Goal: Information Seeking & Learning: Learn about a topic

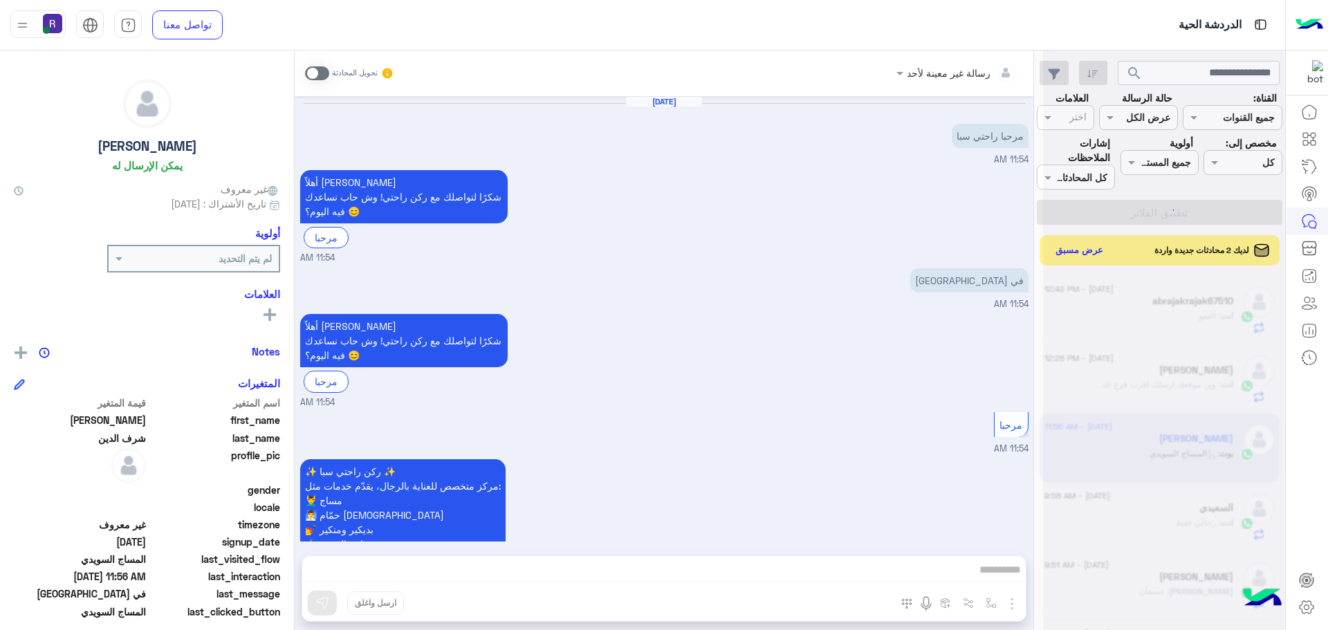
scroll to position [512, 0]
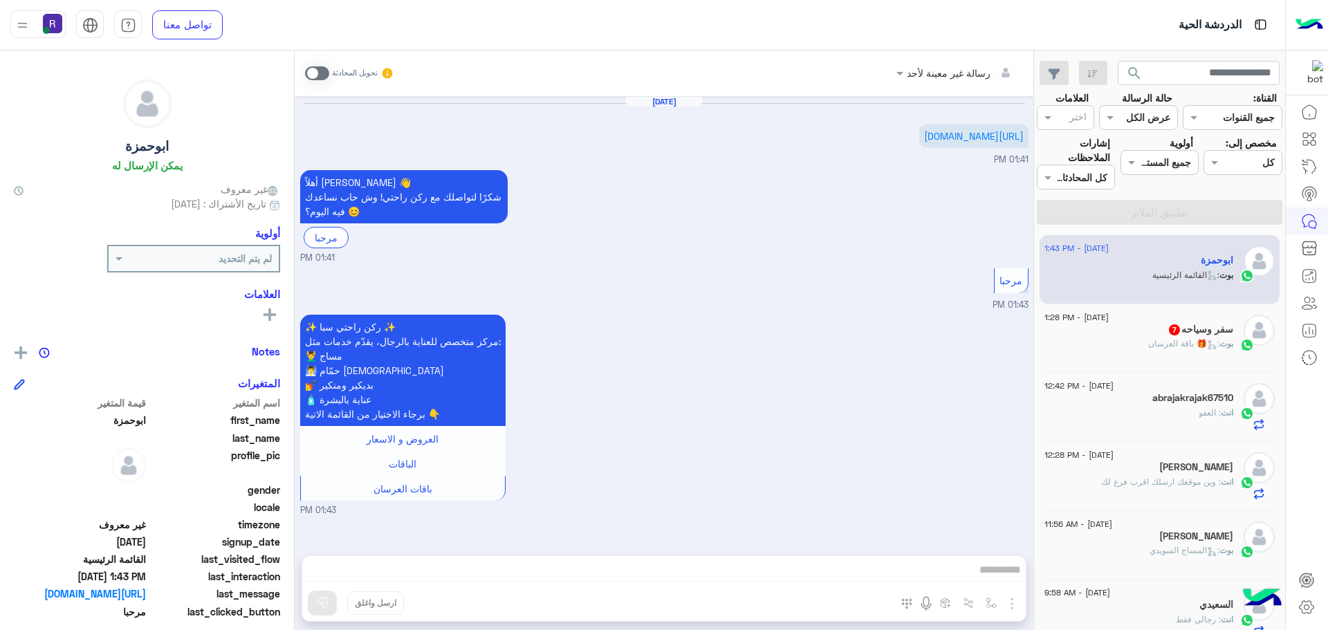
click at [1148, 343] on span "بوت : 🎁 باقة العرسان" at bounding box center [1190, 343] width 85 height 10
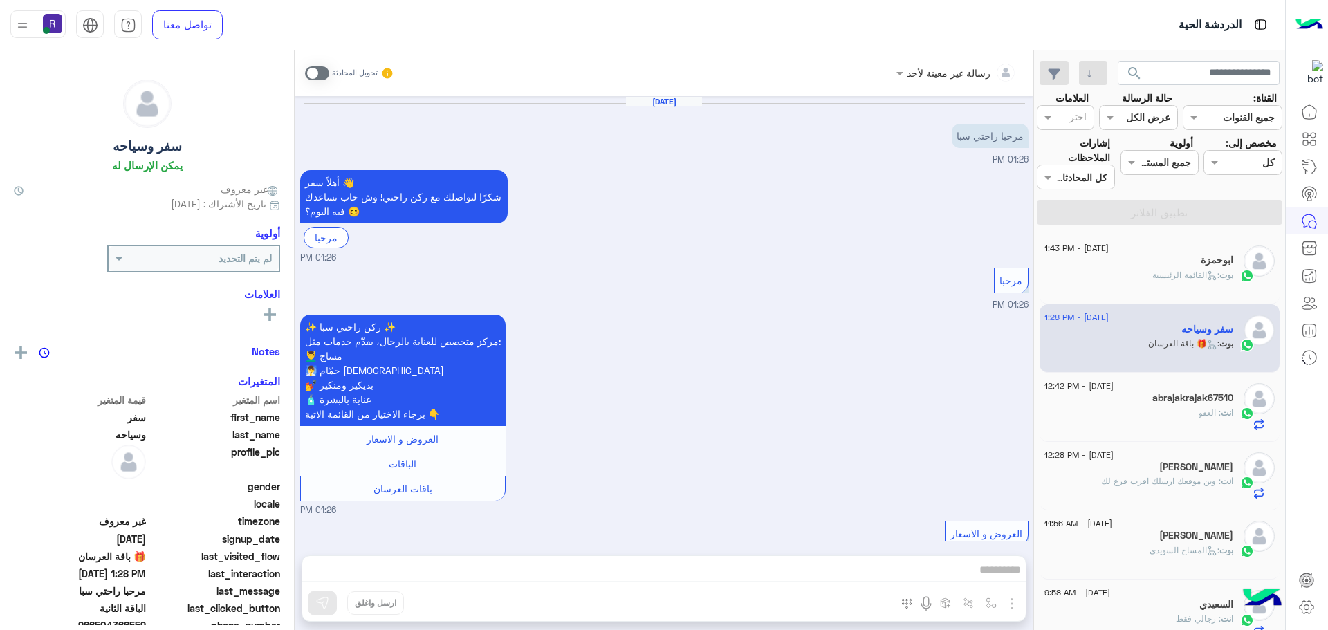
scroll to position [1673, 0]
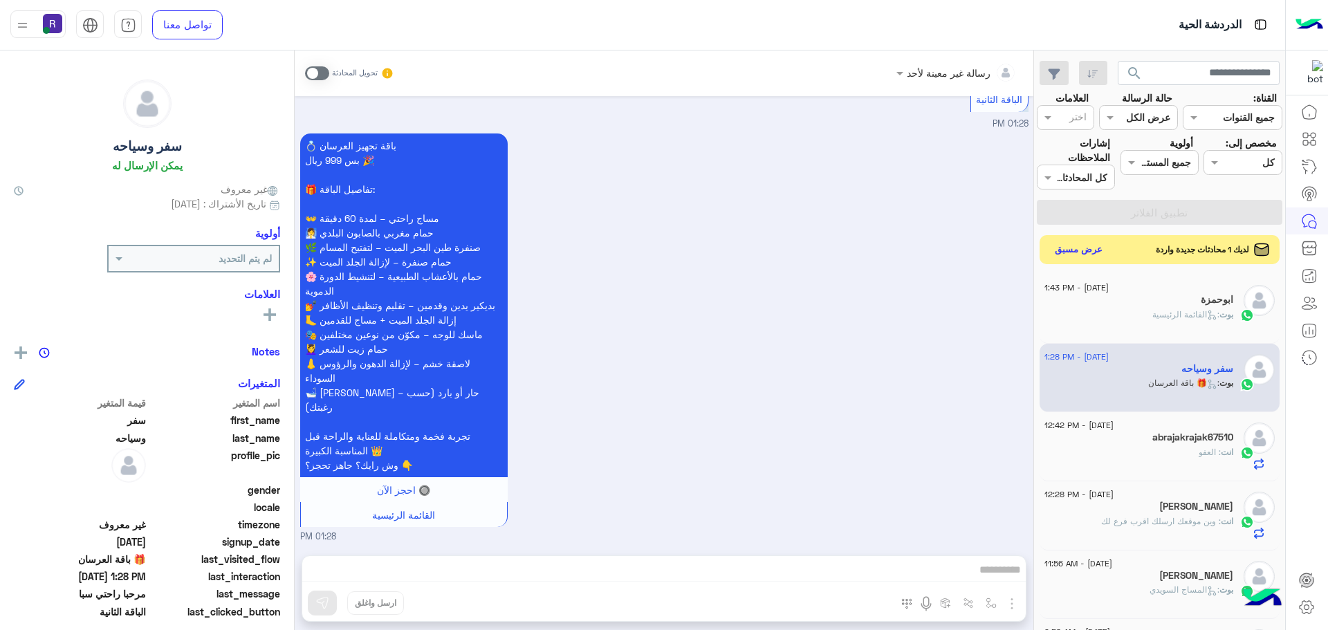
click at [1069, 251] on button "عرض مسبق" at bounding box center [1079, 250] width 58 height 19
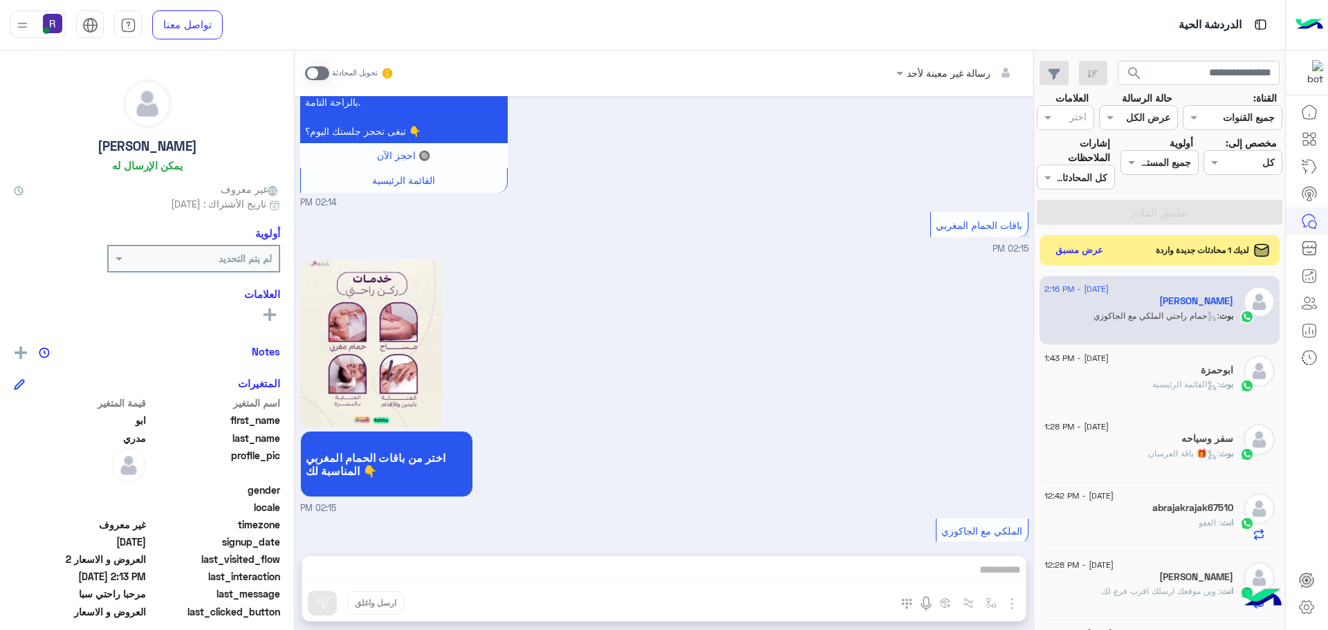
scroll to position [1324, 0]
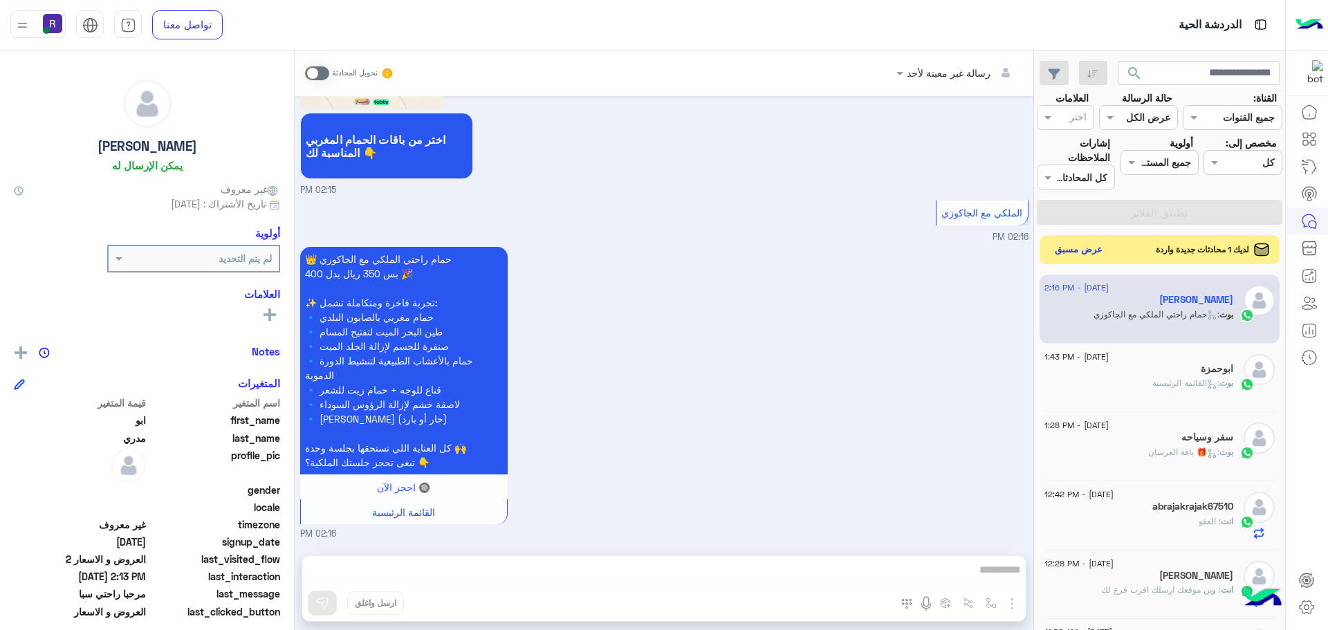
click at [1070, 250] on button "عرض مسبق" at bounding box center [1079, 250] width 58 height 19
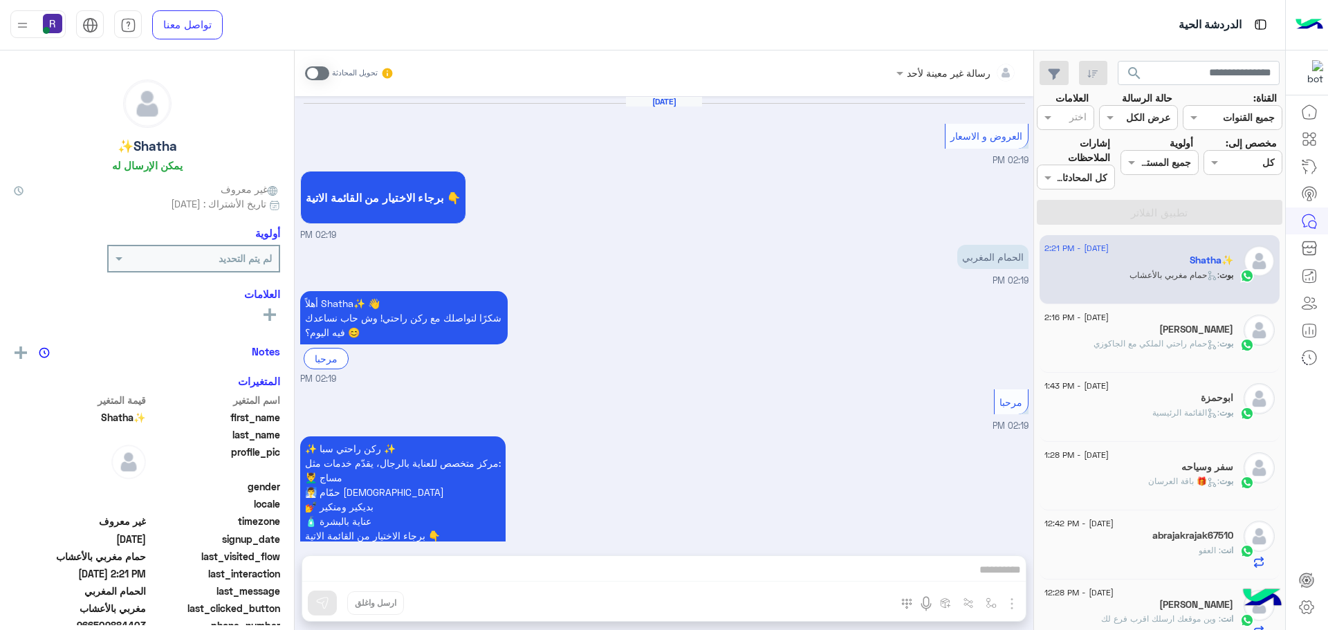
scroll to position [2283, 0]
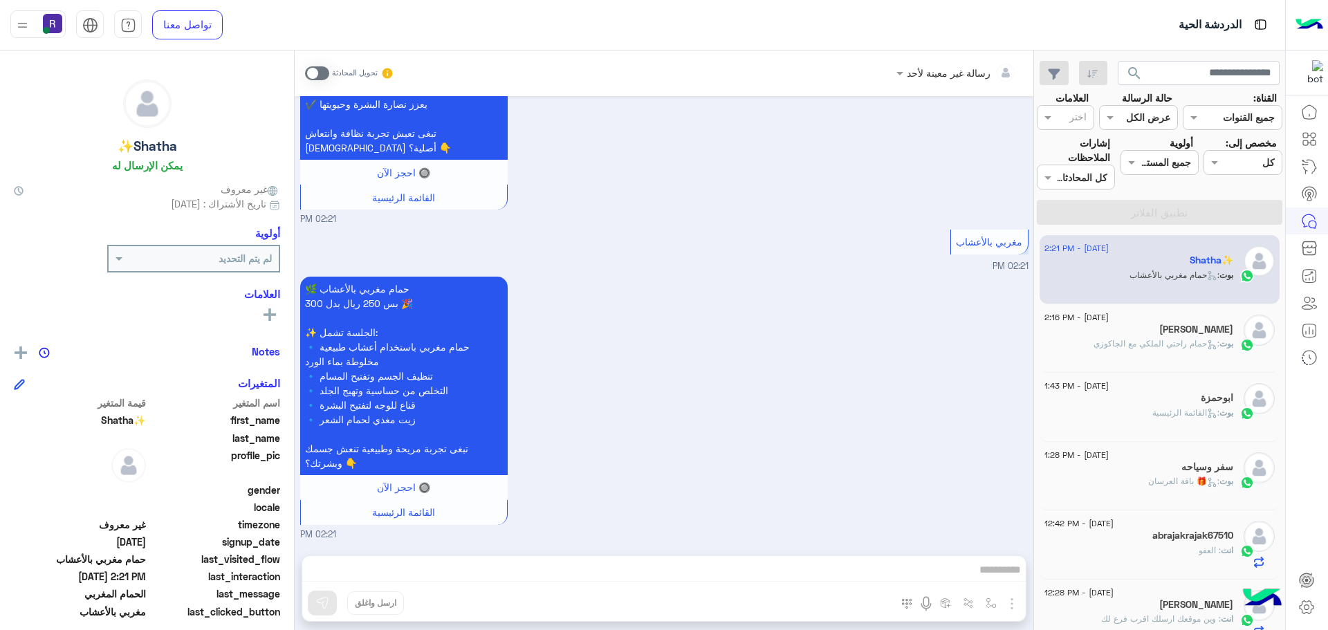
click at [1094, 344] on span ": حمام راحتي الملكي مع الجاكوزي" at bounding box center [1157, 343] width 126 height 10
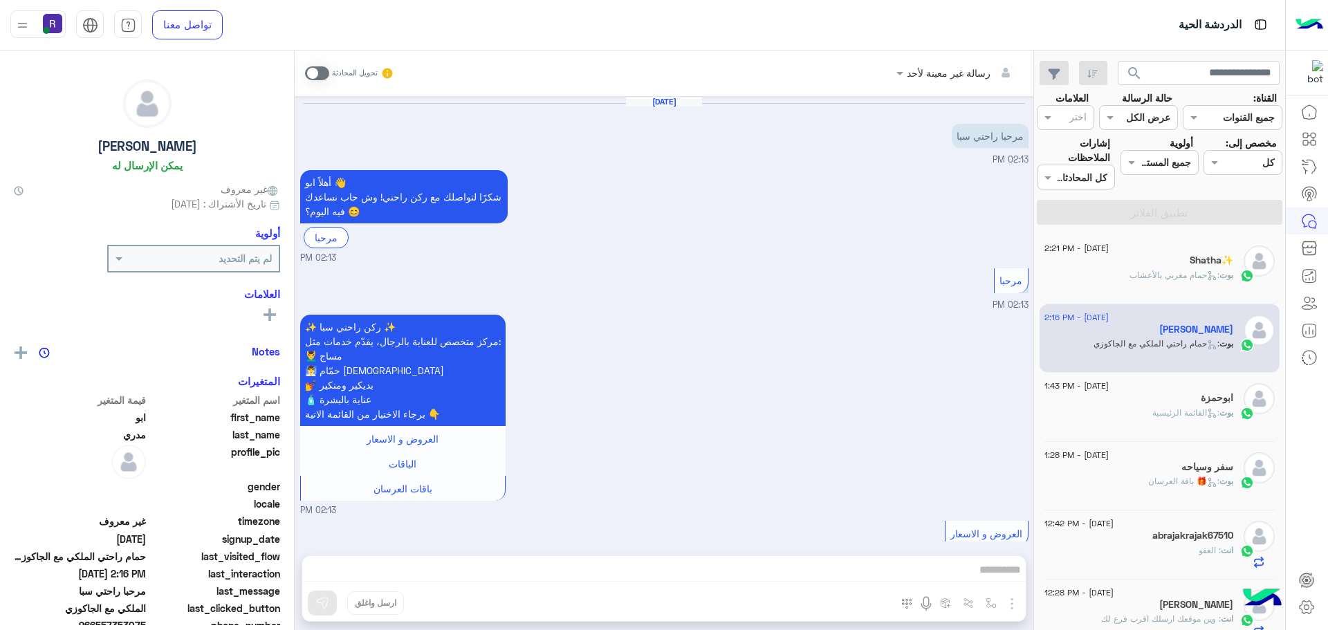
click at [1101, 257] on div "Shatha✨" at bounding box center [1139, 262] width 189 height 15
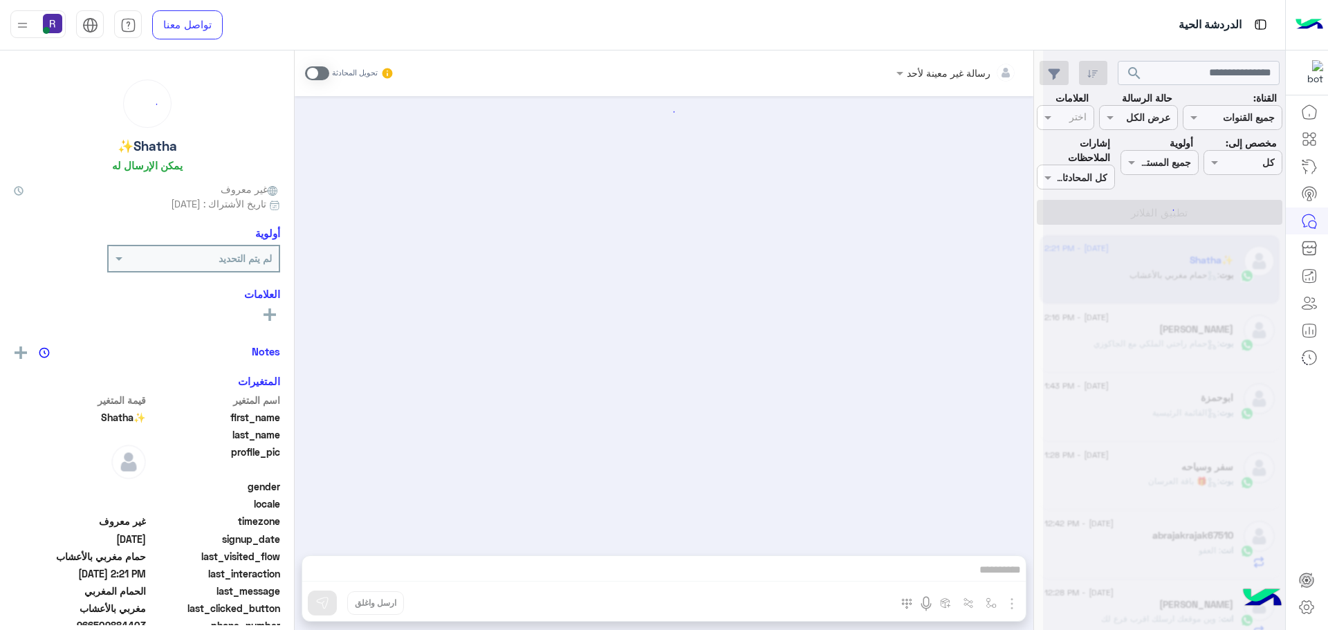
scroll to position [2283, 0]
